Goal: Task Accomplishment & Management: Manage account settings

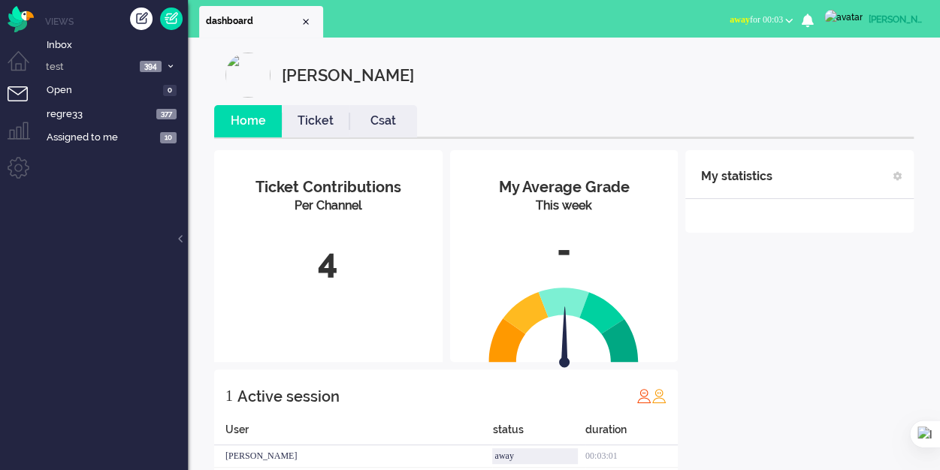
click at [869, 371] on div "My statistics + Add statistics Talking time (average day) Wrap-up time (average…" at bounding box center [799, 316] width 228 height 333
